Goal: Task Accomplishment & Management: Use online tool/utility

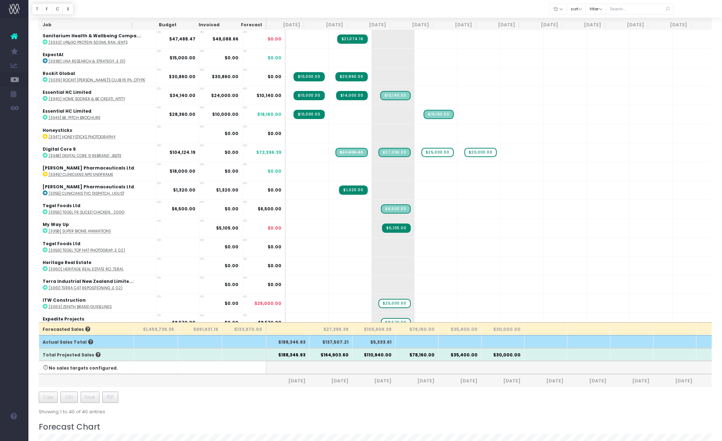
scroll to position [404, 0]
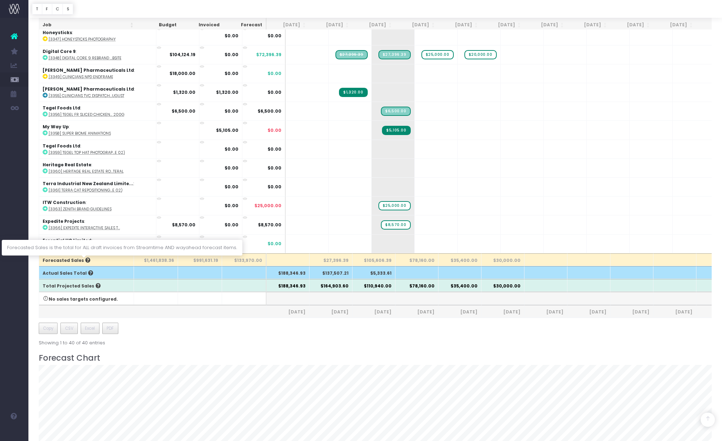
scroll to position [147, 0]
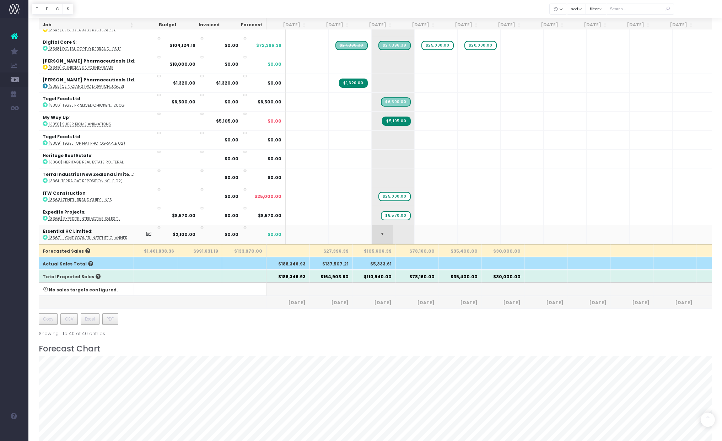
click at [372, 228] on span "+" at bounding box center [382, 234] width 21 height 18
click at [381, 228] on td "+" at bounding box center [393, 234] width 43 height 19
click at [372, 228] on span "+" at bounding box center [382, 234] width 21 height 18
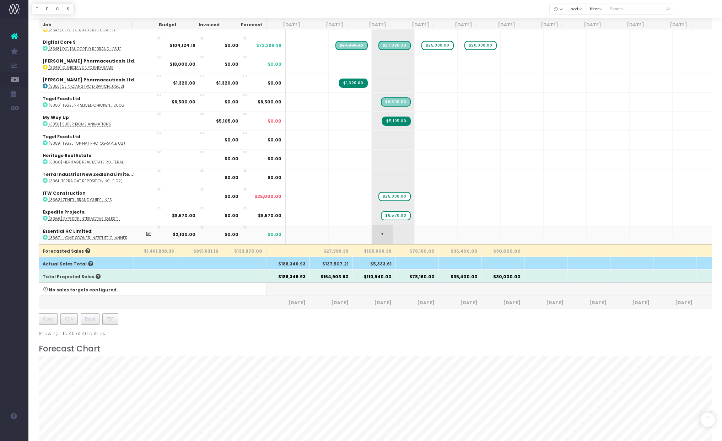
click at [372, 228] on span "+" at bounding box center [382, 234] width 21 height 18
click at [380, 193] on span "$25,000.00" at bounding box center [394, 196] width 32 height 9
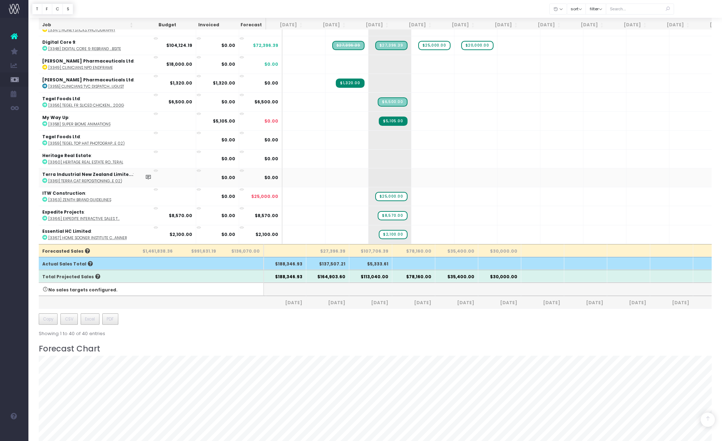
scroll to position [431, 3]
